Goal: Task Accomplishment & Management: Complete application form

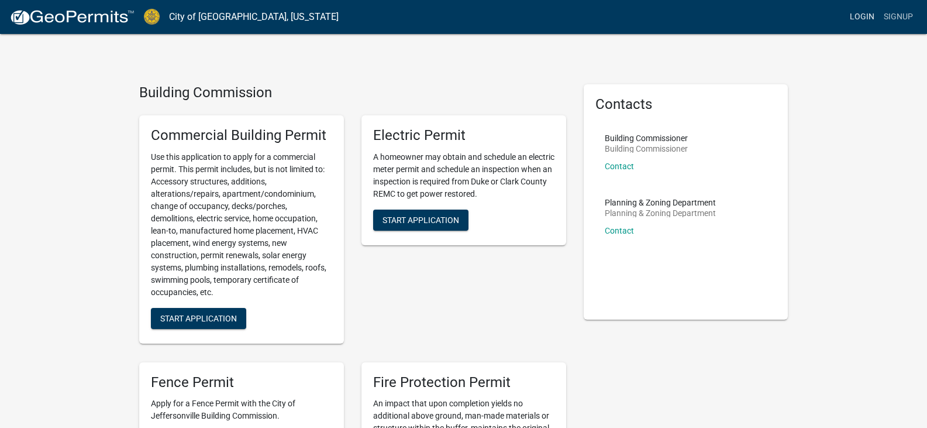
click at [871, 15] on link "Login" at bounding box center [862, 17] width 34 height 22
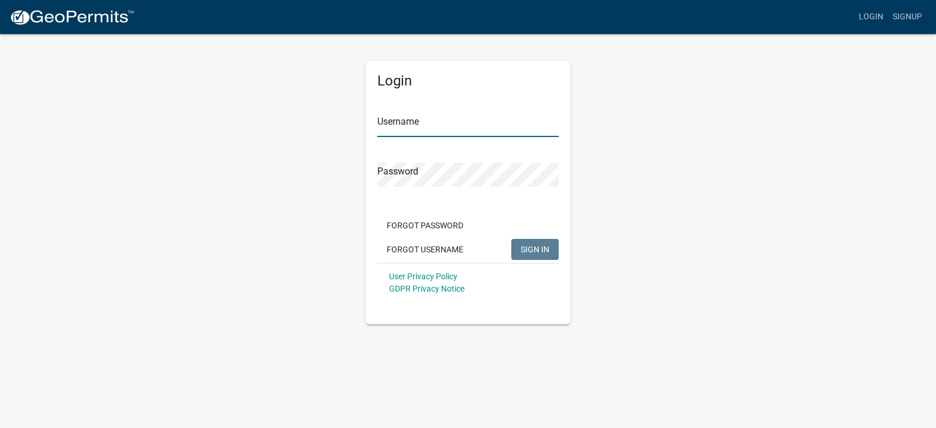
type input "RIC Electric"
click at [530, 245] on span "SIGN IN" at bounding box center [535, 248] width 29 height 9
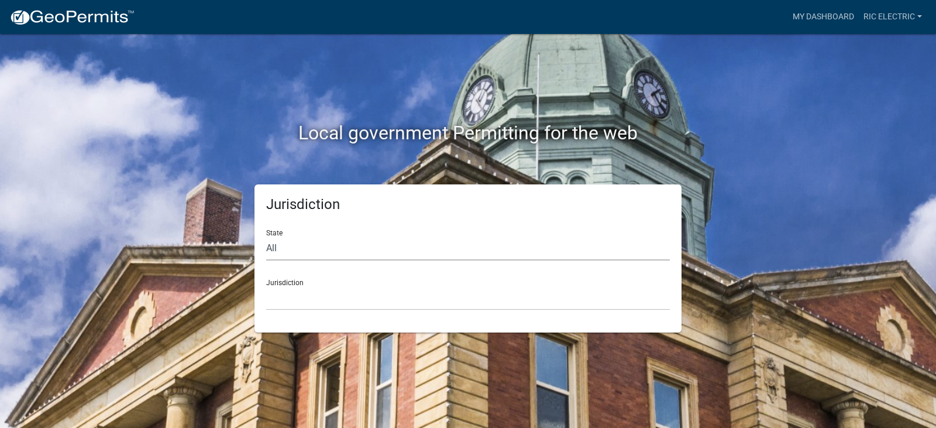
drag, startPoint x: 300, startPoint y: 256, endPoint x: 297, endPoint y: 245, distance: 11.4
click at [300, 256] on select "All [US_STATE] [US_STATE] [US_STATE] [US_STATE] [US_STATE] [US_STATE] [US_STATE…" at bounding box center [468, 248] width 404 height 24
select select "[US_STATE]"
click at [266, 236] on select "All [US_STATE] [US_STATE] [US_STATE] [US_STATE] [US_STATE] [US_STATE] [US_STATE…" at bounding box center [468, 248] width 404 height 24
click at [284, 308] on select "City of [GEOGRAPHIC_DATA], [US_STATE] City of [GEOGRAPHIC_DATA], [US_STATE] Cit…" at bounding box center [468, 298] width 404 height 24
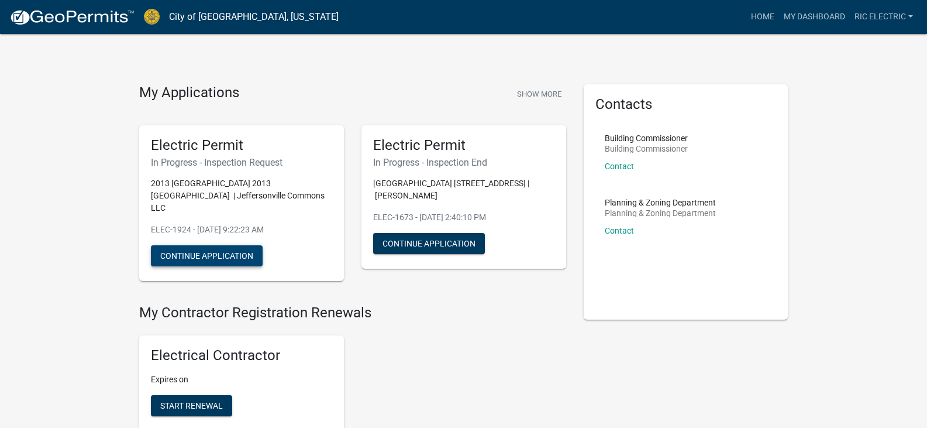
click at [206, 259] on button "Continue Application" at bounding box center [207, 255] width 112 height 21
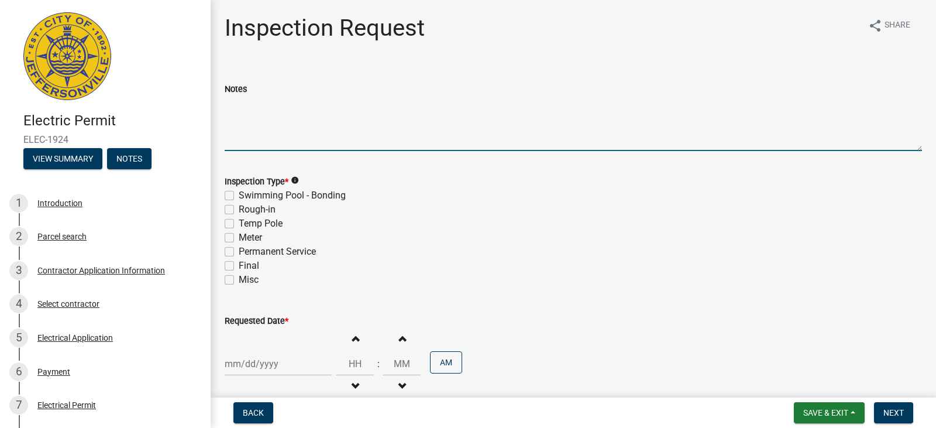
click at [247, 115] on textarea "Notes" at bounding box center [573, 123] width 697 height 55
drag, startPoint x: 248, startPoint y: 99, endPoint x: 97, endPoint y: 111, distance: 151.4
click at [221, 101] on div "Notes Temp final." at bounding box center [573, 108] width 715 height 85
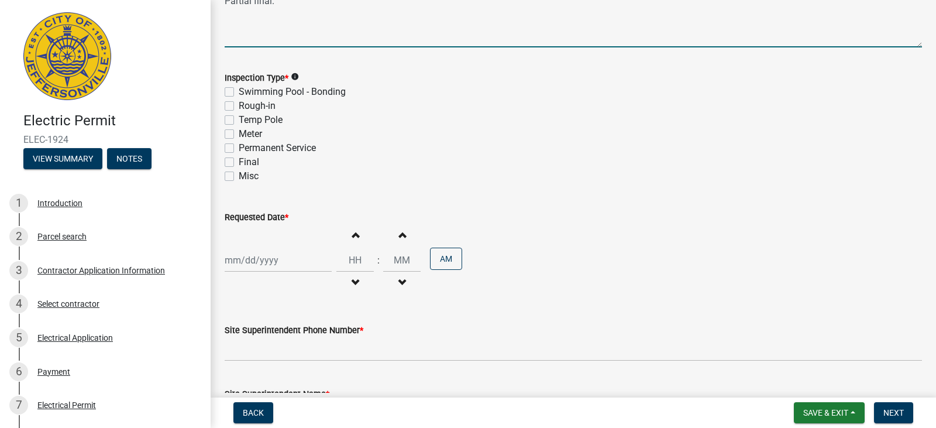
scroll to position [117, 0]
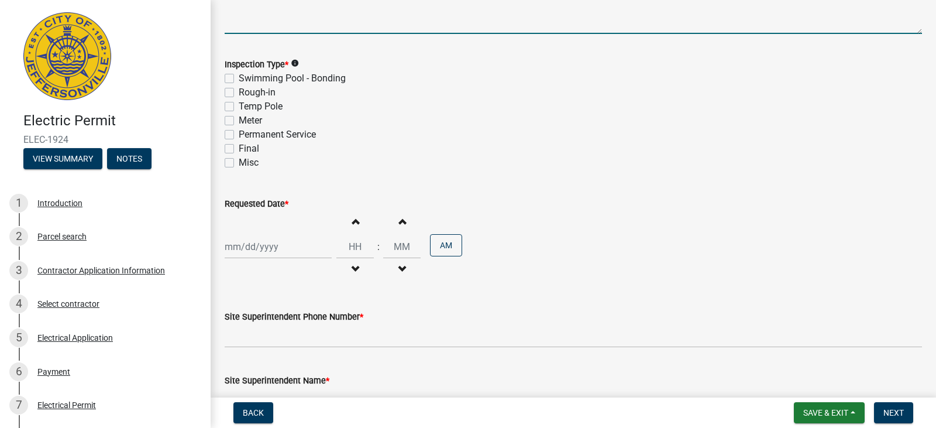
type textarea "Partial final."
click at [291, 245] on div at bounding box center [278, 247] width 107 height 24
select select "8"
select select "2025"
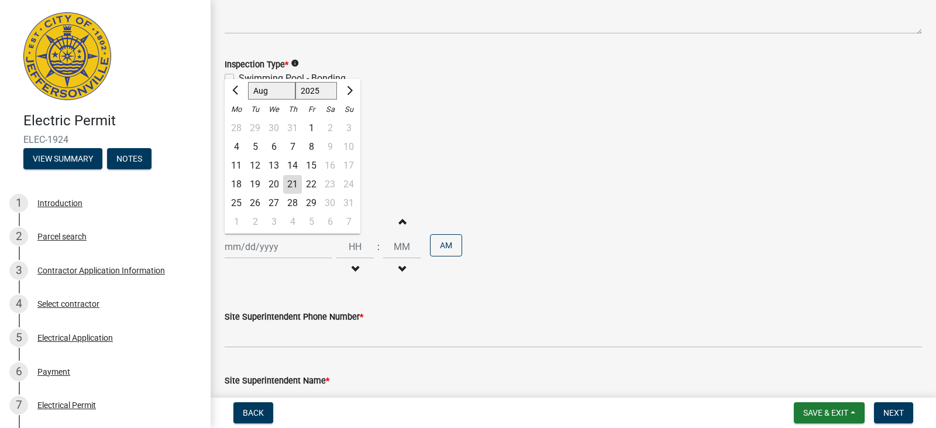
click at [309, 184] on div "22" at bounding box center [311, 184] width 19 height 19
type input "[DATE]"
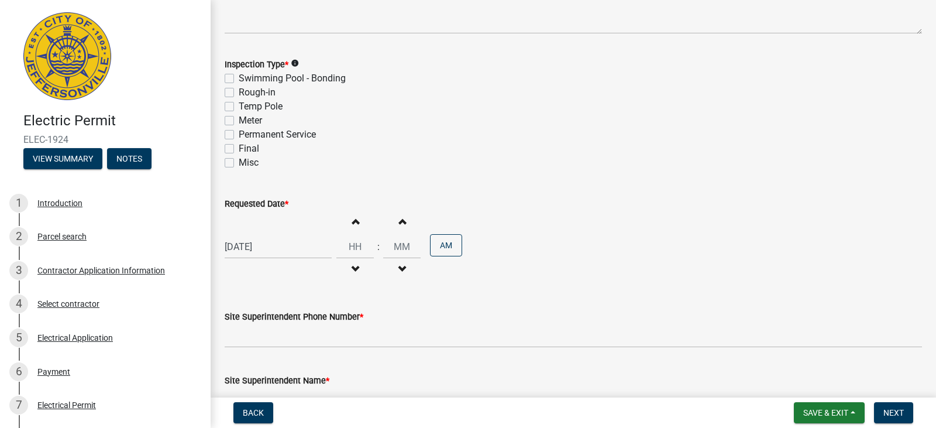
click at [353, 230] on button "Increment hours" at bounding box center [355, 221] width 25 height 21
type input "01"
type input "00"
click at [346, 225] on button "Increment hours" at bounding box center [355, 221] width 25 height 21
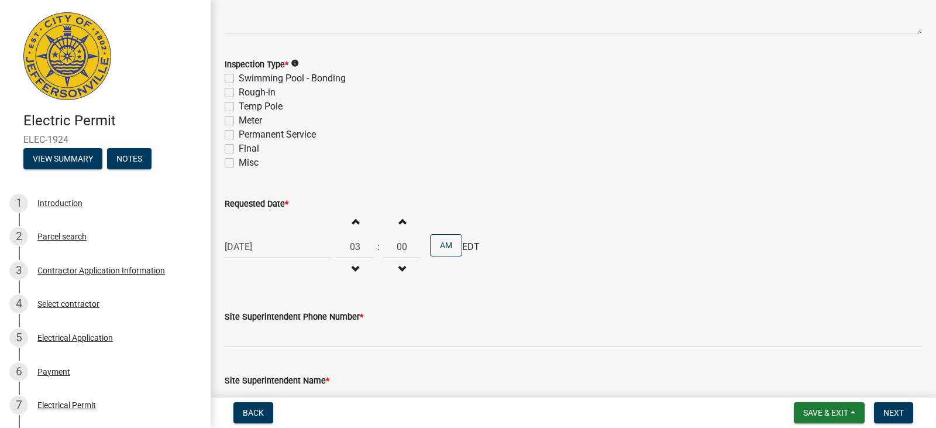
click at [346, 225] on button "Increment hours" at bounding box center [355, 221] width 25 height 21
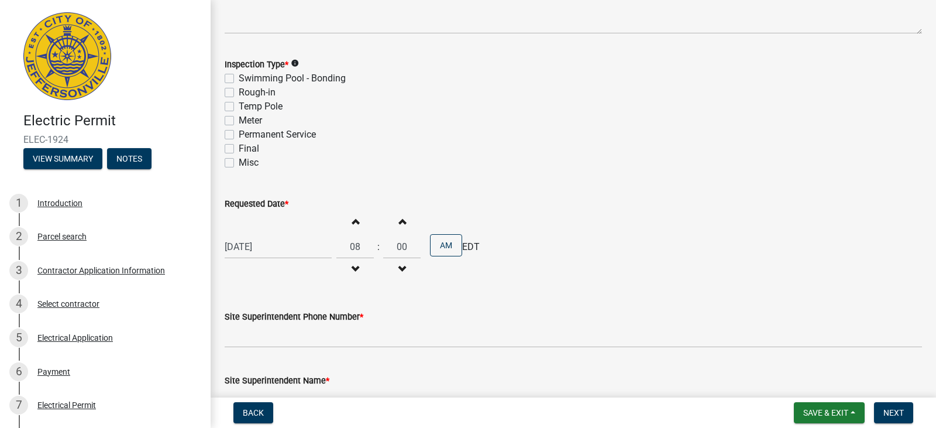
click at [346, 225] on button "Increment hours" at bounding box center [355, 221] width 25 height 21
type input "10"
click at [444, 251] on button "AM" at bounding box center [446, 245] width 32 height 22
click at [431, 248] on button "PM" at bounding box center [446, 245] width 32 height 22
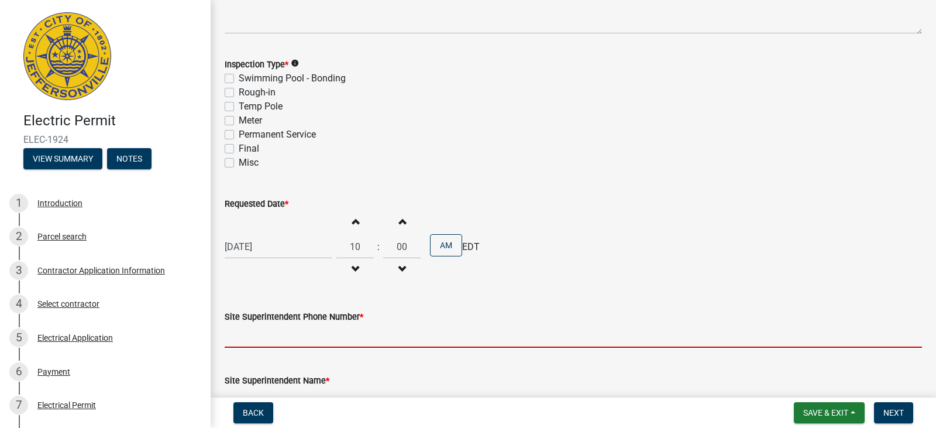
click at [269, 338] on input "Site Superintendent Phone Number *" at bounding box center [573, 336] width 697 height 24
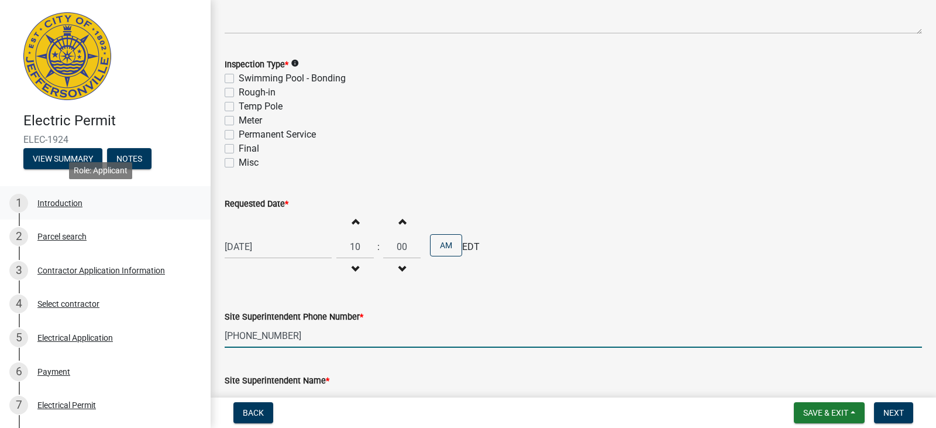
type input "[PHONE_NUMBER]"
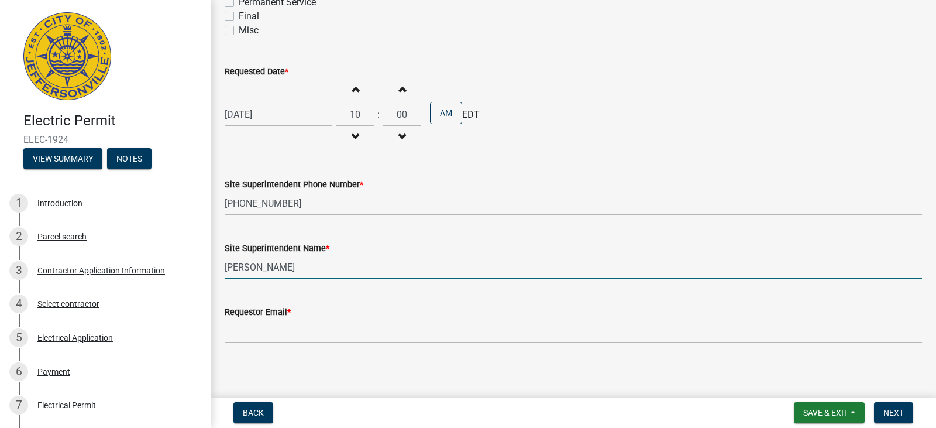
scroll to position [255, 0]
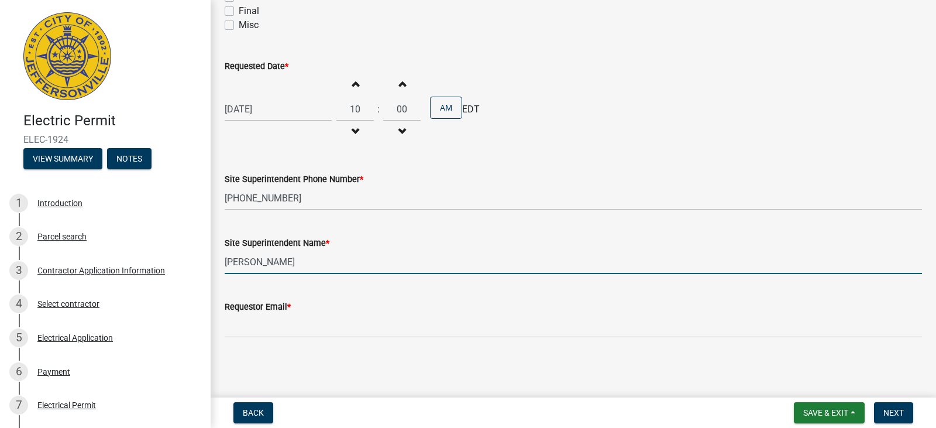
type input "[PERSON_NAME]"
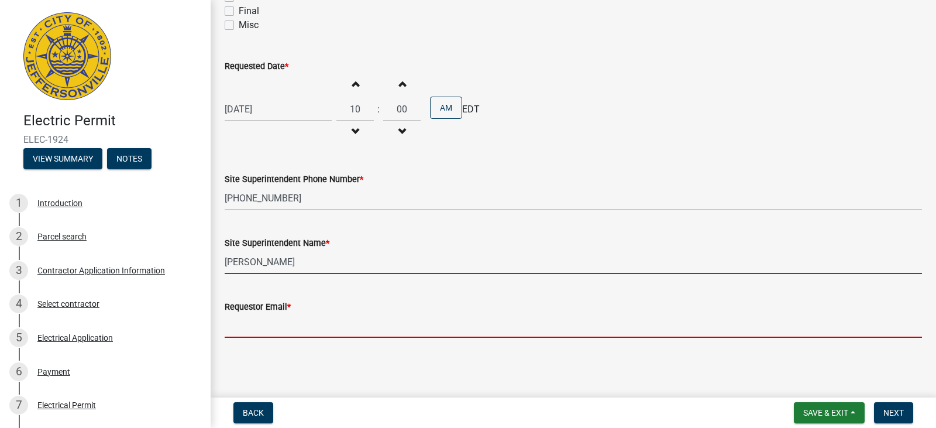
click at [251, 315] on input "Requestor Email *" at bounding box center [573, 326] width 697 height 24
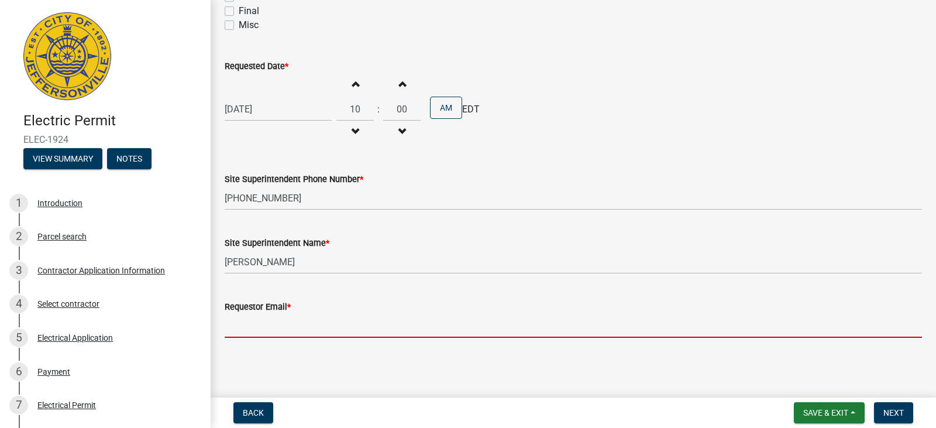
type input "[EMAIL_ADDRESS][DOMAIN_NAME]"
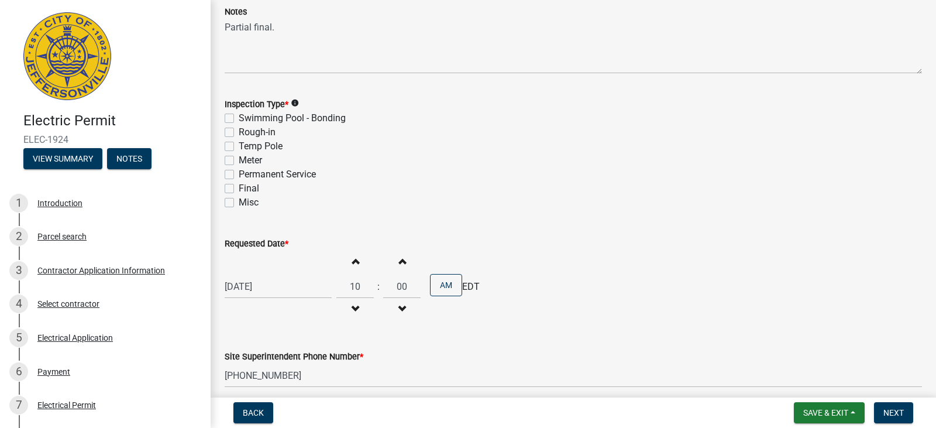
scroll to position [0, 0]
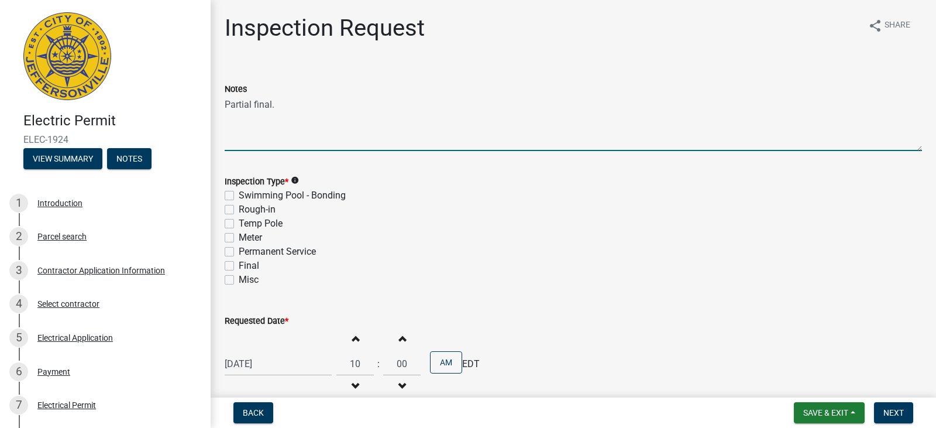
click at [281, 104] on textarea "Partial final." at bounding box center [573, 123] width 697 height 55
paste textarea "trying to get just the inside parts done. The signs and outside strip lights ar…"
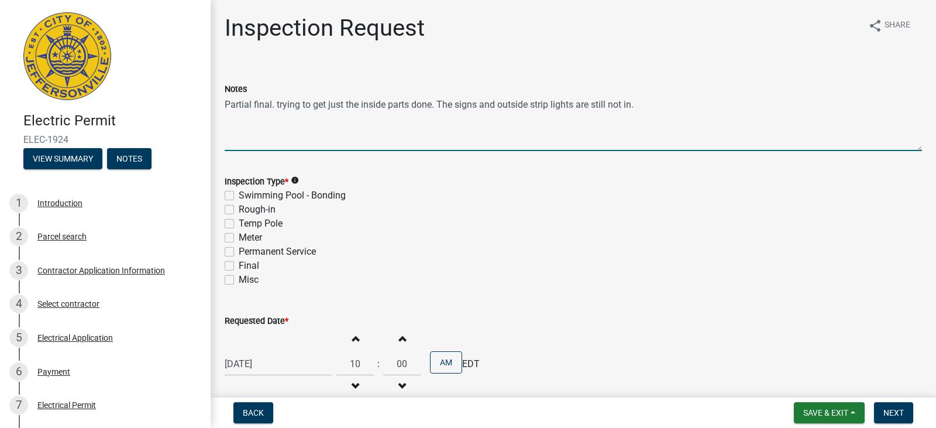
click at [278, 102] on textarea "Partial final. trying to get just the inside parts done. The signs and outside …" at bounding box center [573, 123] width 697 height 55
click at [670, 103] on textarea "Partial final. GC is trying to get just the inside parts done. The signs and ou…" at bounding box center [573, 123] width 697 height 55
type textarea "Partial final. GC is trying to get just the inside parts done. The signs and ou…"
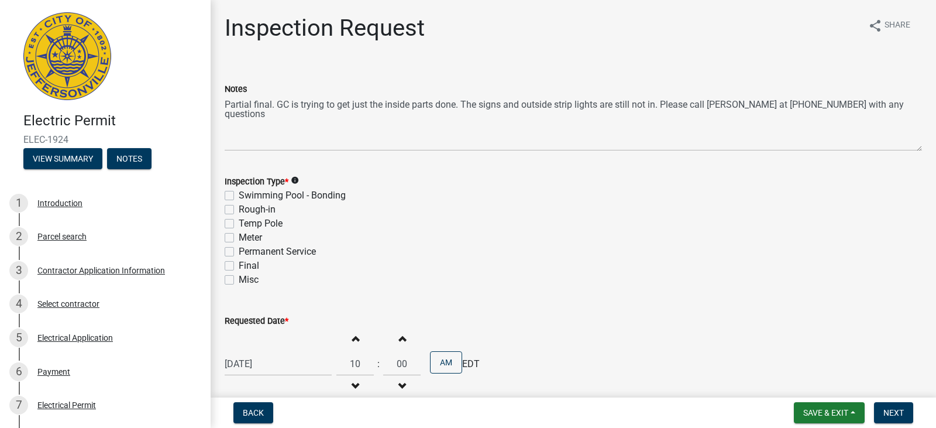
click at [239, 281] on label "Misc" at bounding box center [249, 280] width 20 height 14
click at [239, 280] on input "Misc" at bounding box center [243, 277] width 8 height 8
checkbox input "true"
checkbox input "false"
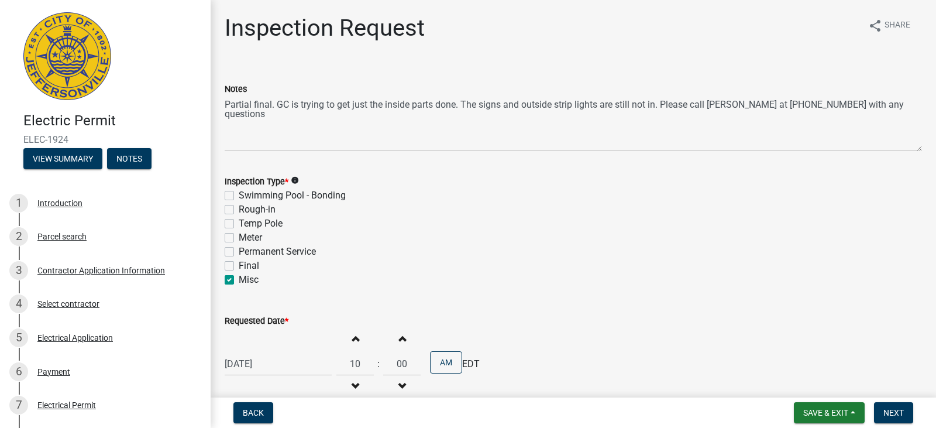
checkbox input "false"
checkbox input "true"
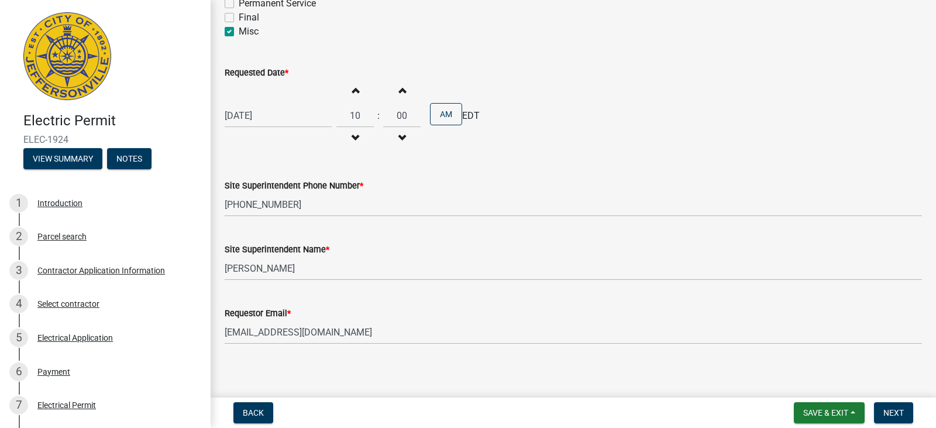
scroll to position [255, 0]
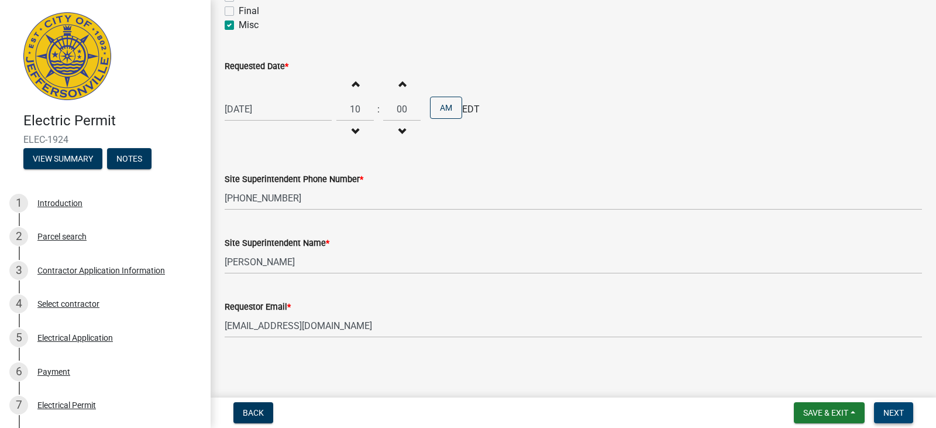
click at [899, 414] on span "Next" at bounding box center [893, 412] width 20 height 9
